Goal: Task Accomplishment & Management: Manage account settings

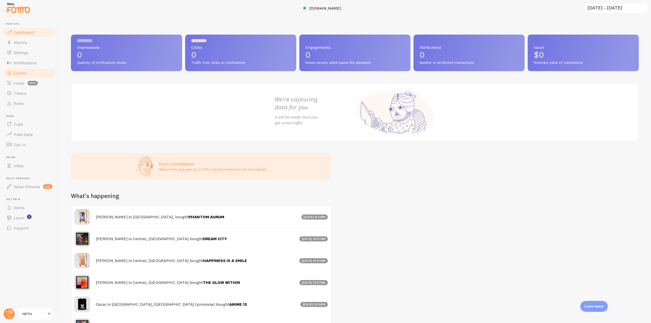
click at [40, 69] on link "Events" at bounding box center [29, 73] width 52 height 10
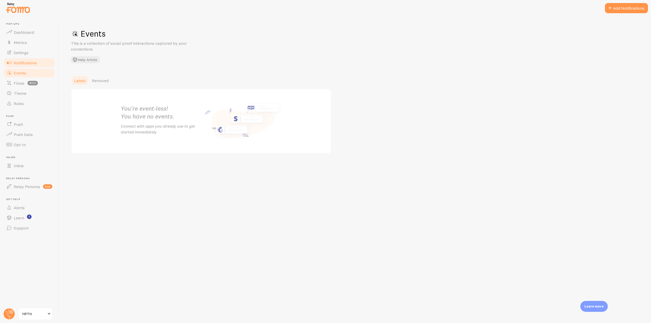
click at [41, 62] on link "Notifications" at bounding box center [29, 63] width 52 height 10
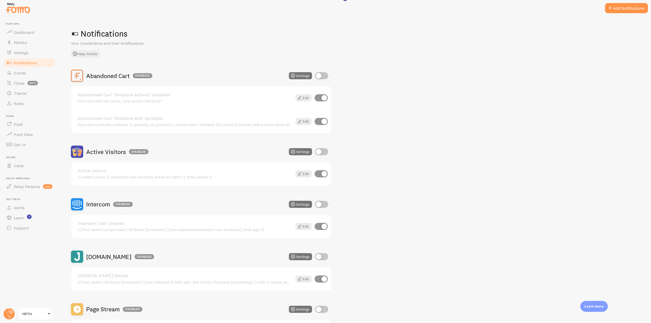
scroll to position [97, 0]
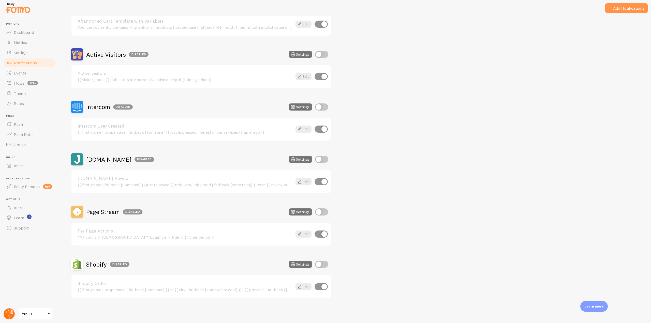
click at [14, 317] on circle at bounding box center [9, 313] width 11 height 11
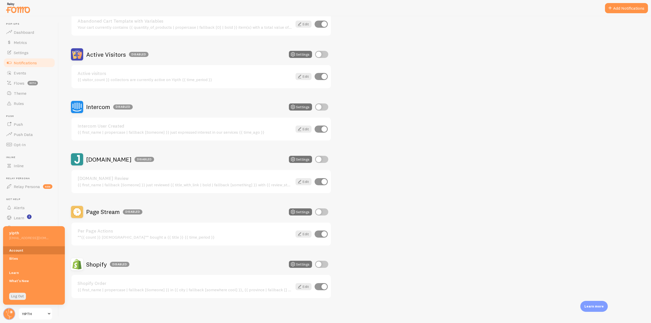
click at [22, 252] on link "Account" at bounding box center [34, 250] width 62 height 8
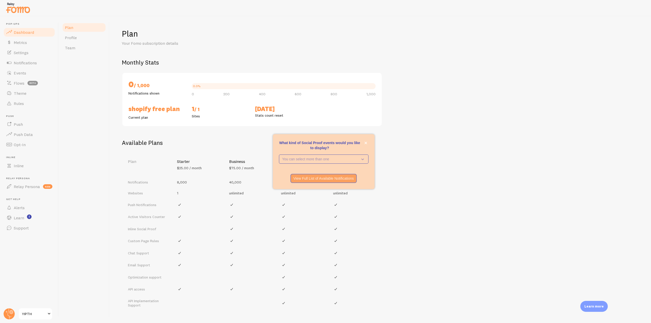
click at [42, 31] on link "Dashboard" at bounding box center [29, 32] width 52 height 10
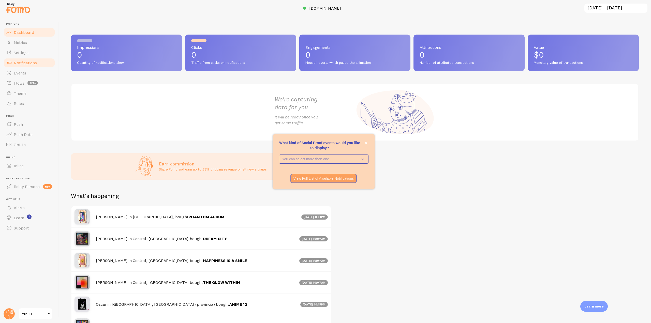
click at [46, 63] on link "Notifications" at bounding box center [29, 63] width 52 height 10
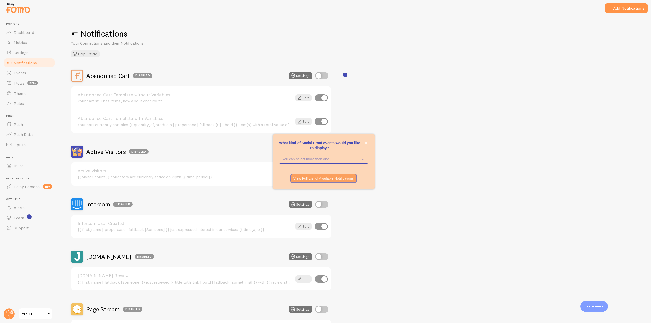
click at [628, 14] on div at bounding box center [325, 8] width 651 height 16
click at [628, 12] on button "Add Notifications" at bounding box center [626, 8] width 43 height 10
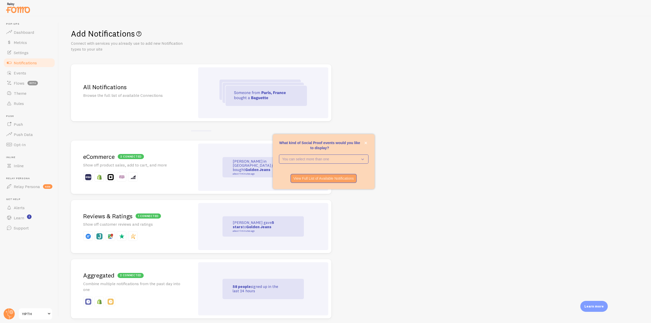
click at [153, 110] on div "All Notifications Browse the full list of available Connections" at bounding box center [133, 92] width 124 height 57
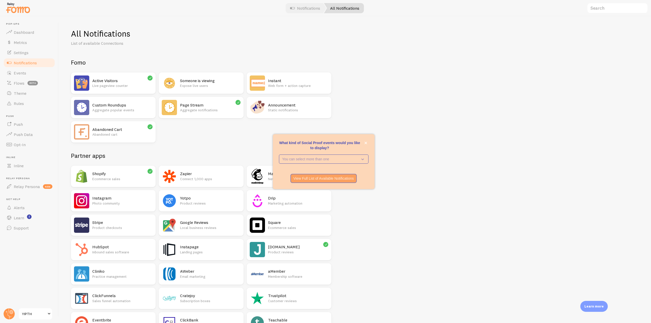
click at [266, 108] on div "Announcement Static notifications" at bounding box center [289, 107] width 85 height 21
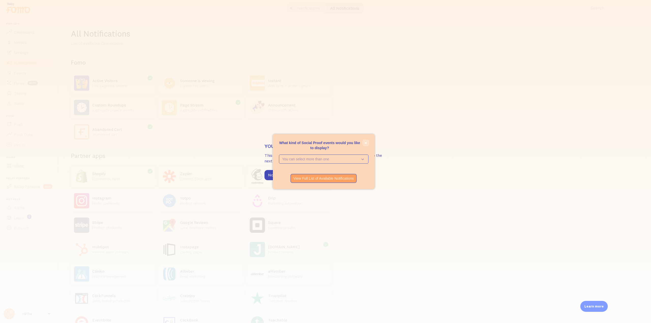
click at [367, 143] on button "close," at bounding box center [365, 142] width 5 height 5
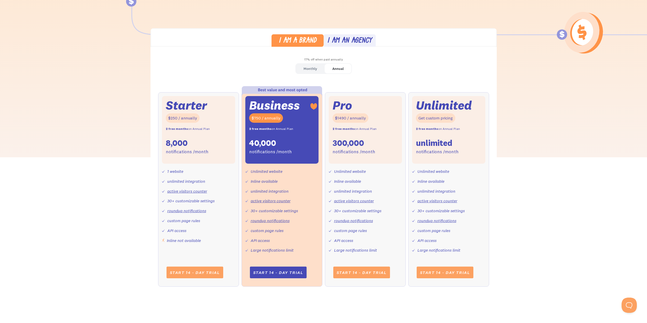
click at [311, 67] on div "Monthly" at bounding box center [309, 68] width 13 height 7
